Goal: Task Accomplishment & Management: Use online tool/utility

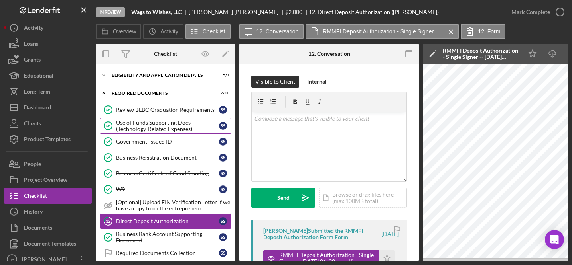
scroll to position [125, 0]
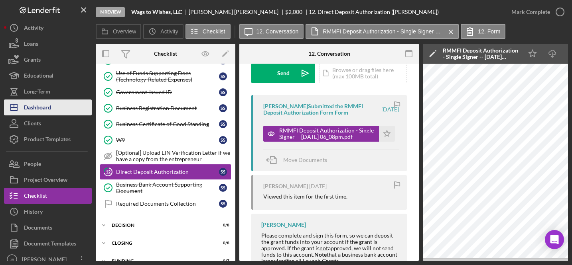
click at [47, 104] on div "Dashboard" at bounding box center [37, 109] width 27 height 18
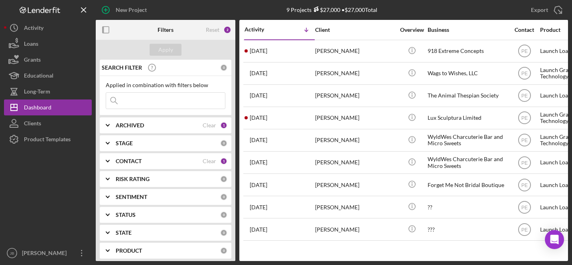
click at [165, 165] on div "CONTACT Clear 1" at bounding box center [172, 161] width 112 height 16
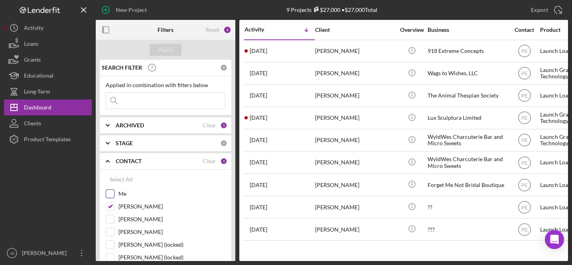
click at [111, 193] on input "Me" at bounding box center [110, 194] width 8 height 8
checkbox input "true"
click at [111, 206] on input "[PERSON_NAME]" at bounding box center [110, 207] width 8 height 8
checkbox input "false"
click at [167, 48] on div "Apply" at bounding box center [165, 50] width 15 height 12
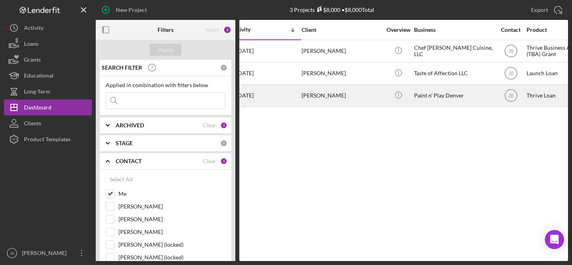
scroll to position [0, 6]
